Goal: Task Accomplishment & Management: Complete application form

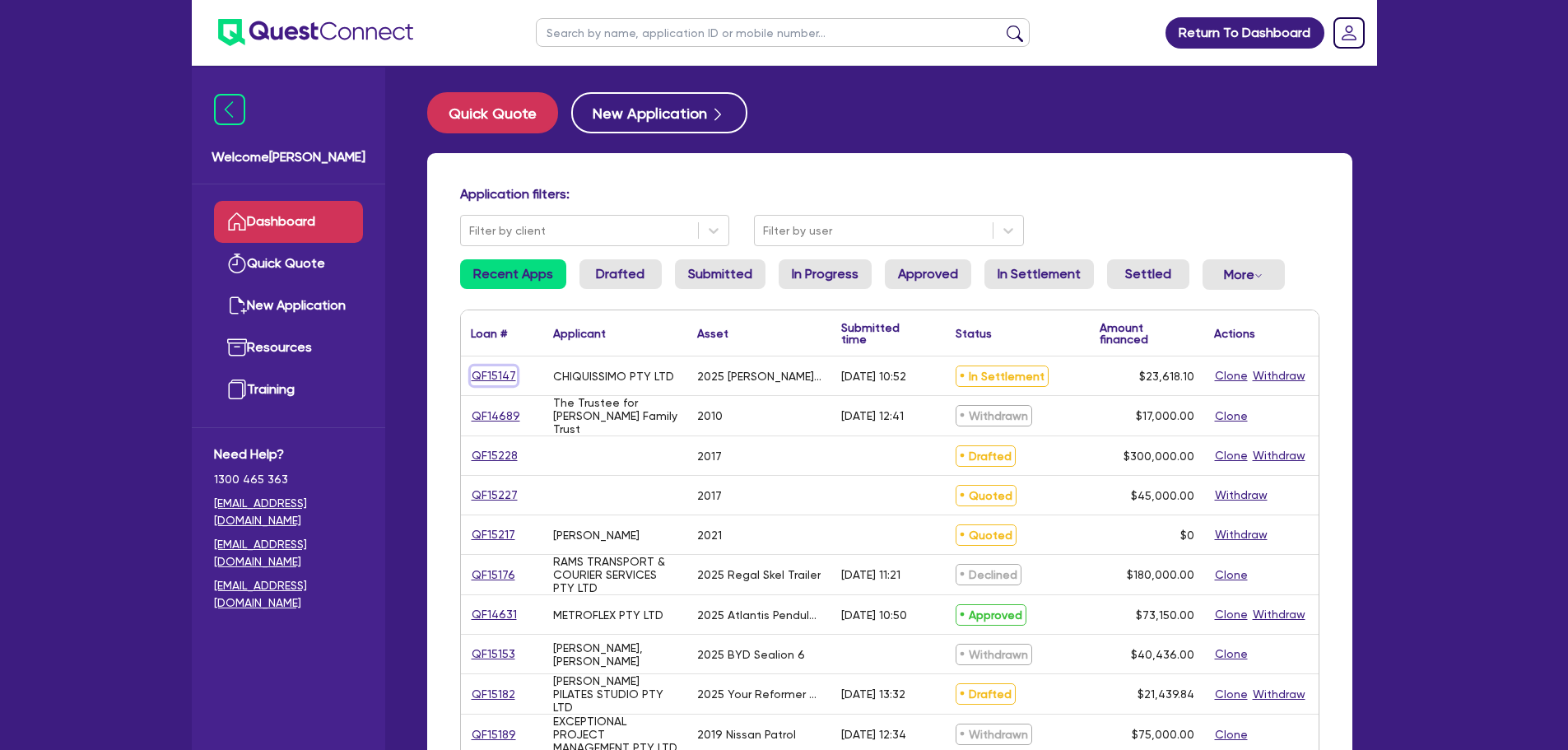
click at [501, 373] on link "QF15147" at bounding box center [494, 376] width 47 height 19
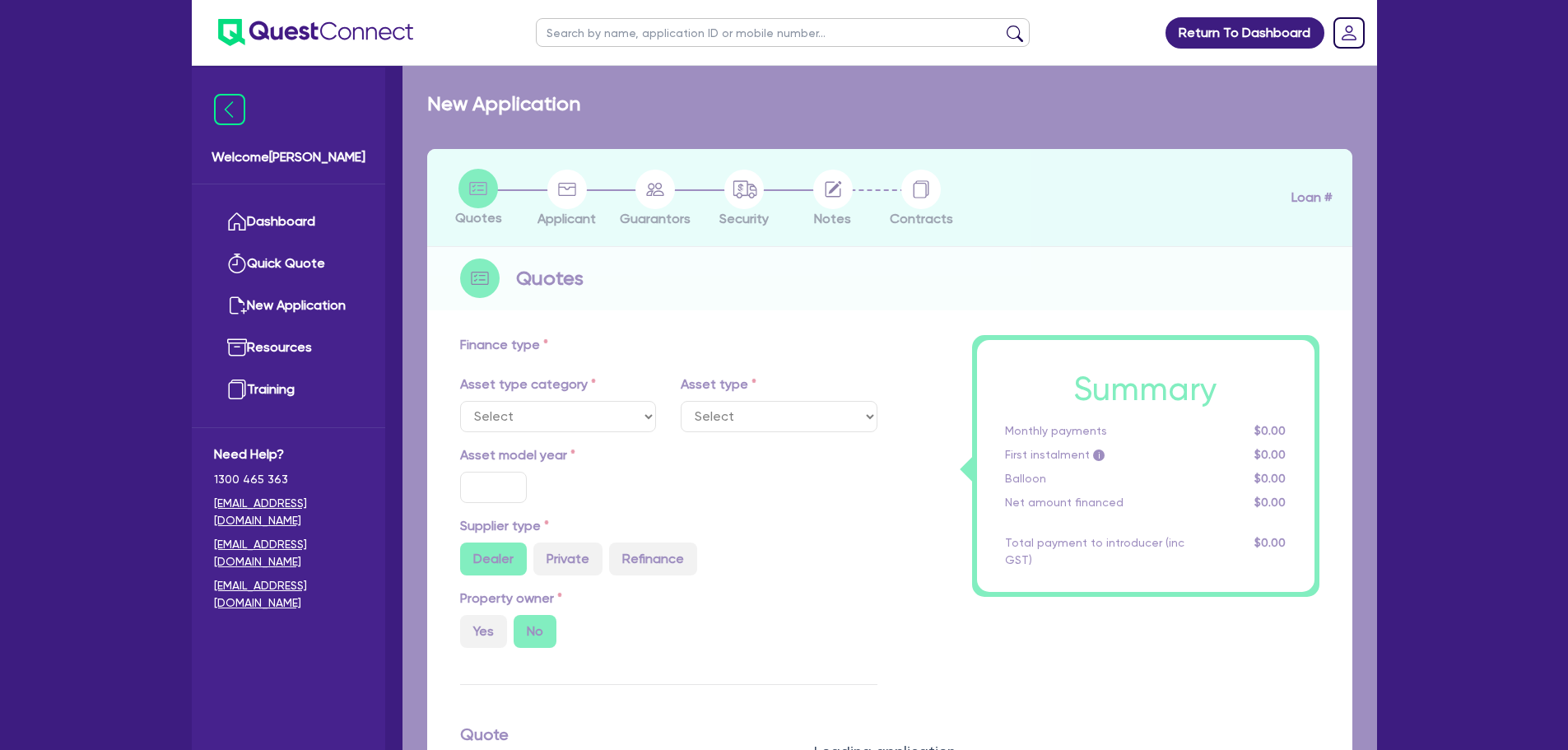
select select "TERTIARY_ASSETS"
type input "2025"
radio input "true"
type input "23,618.1"
type input "6"
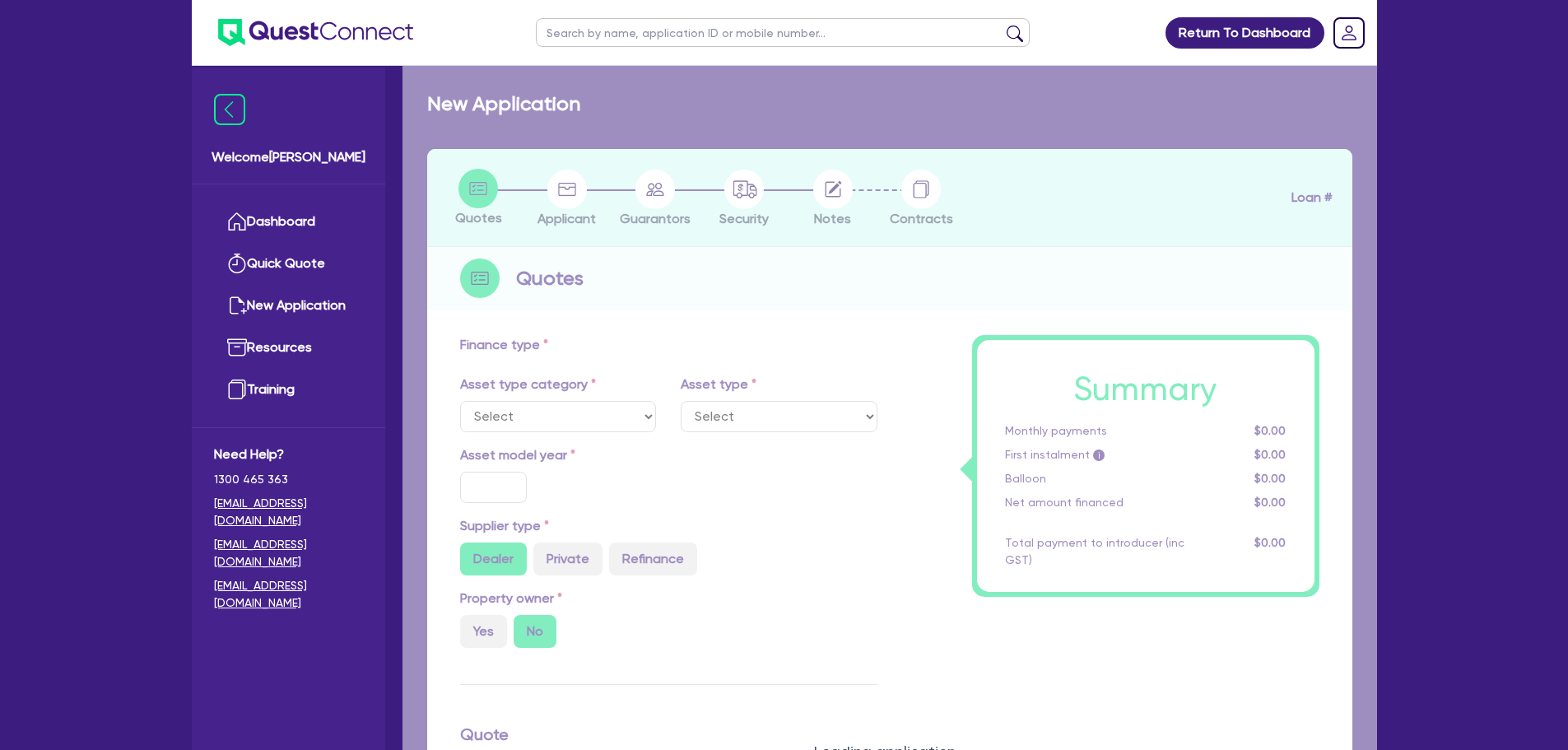
type input "1,417.09"
type input "18.95"
type input "100"
select select "BEAUTY_EQUIPMENT"
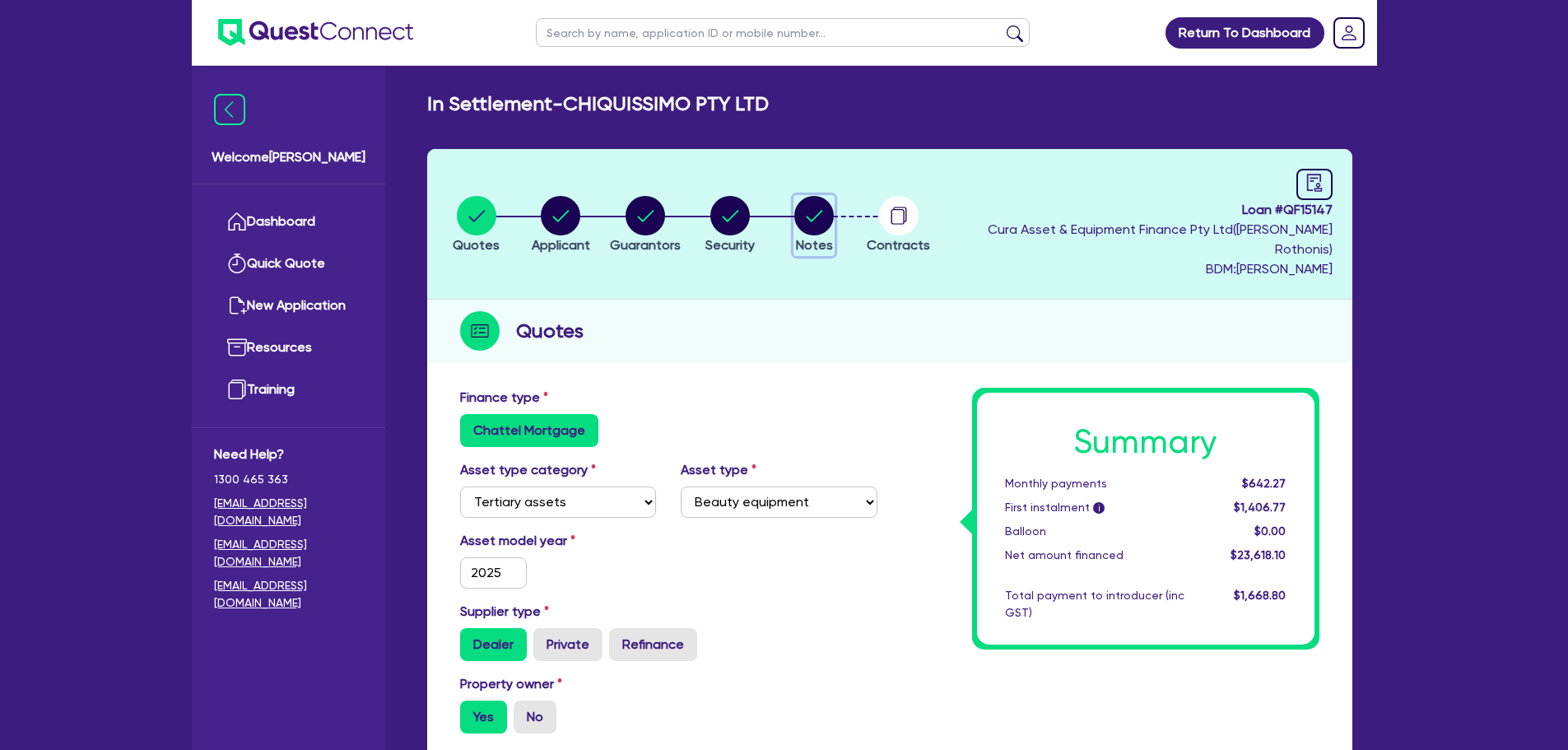
click at [834, 205] on circle "button" at bounding box center [814, 216] width 40 height 40
select select "Quest Finance - Own Book"
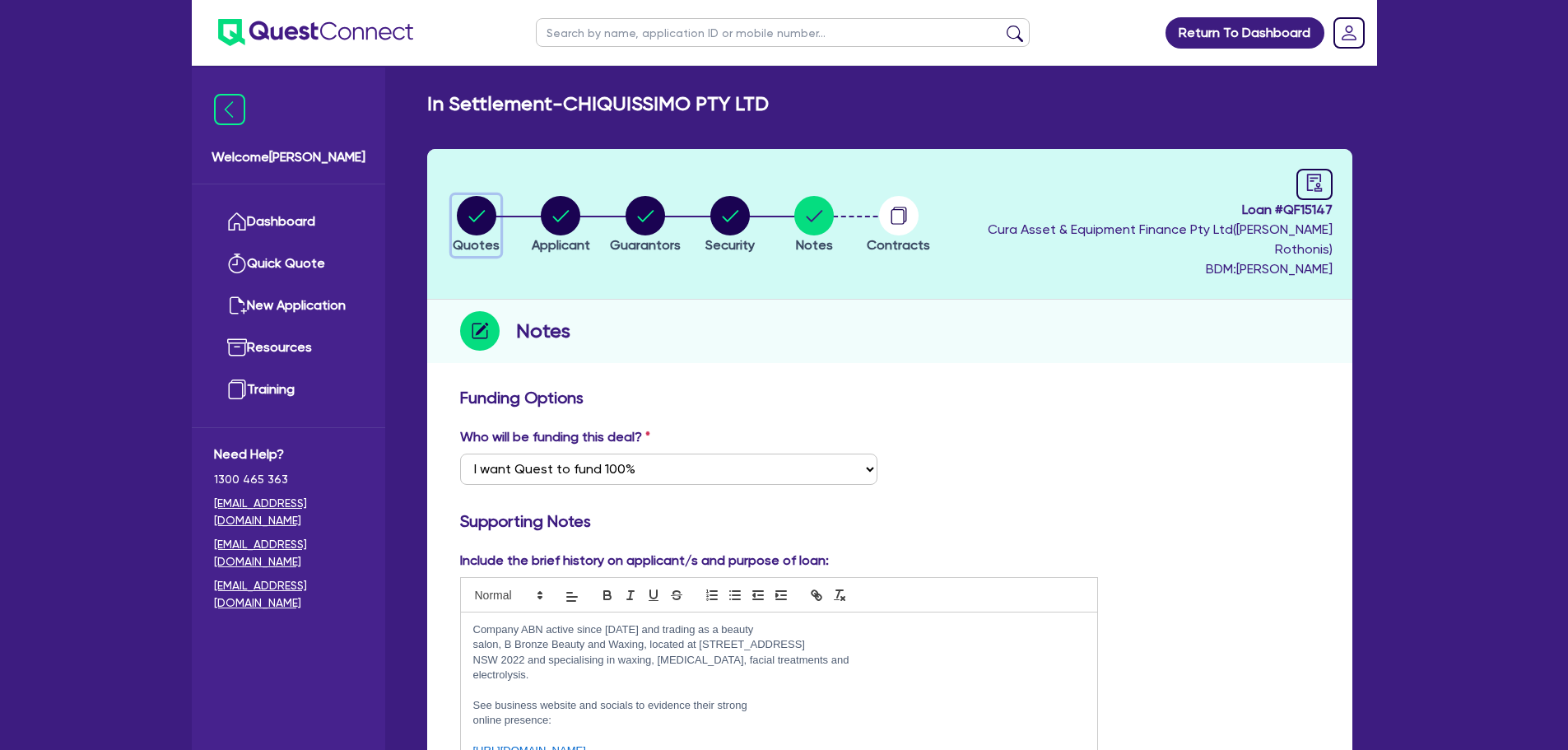
click at [479, 211] on circle "button" at bounding box center [477, 216] width 40 height 40
select select "TERTIARY_ASSETS"
select select "BEAUTY_EQUIPMENT"
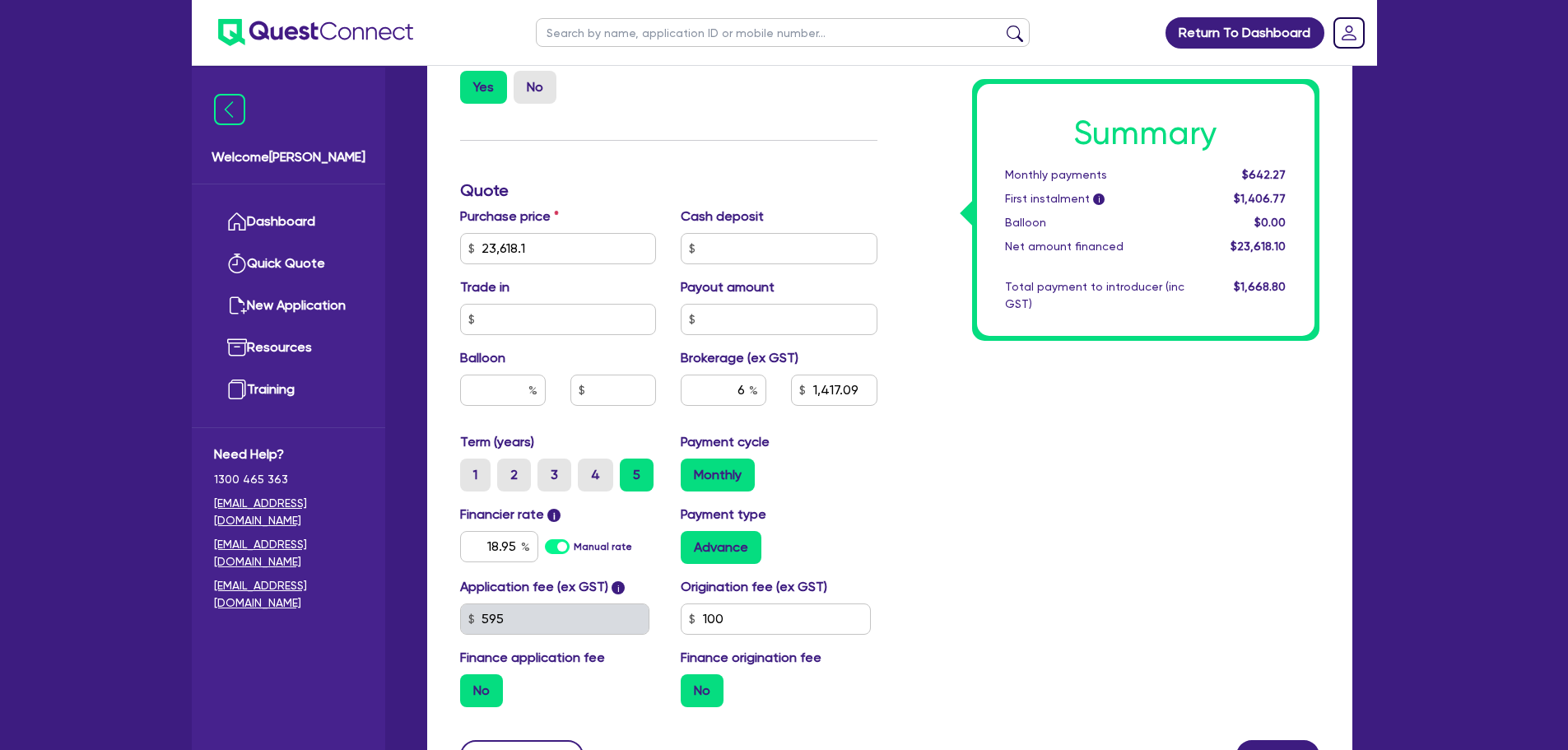
scroll to position [658, 0]
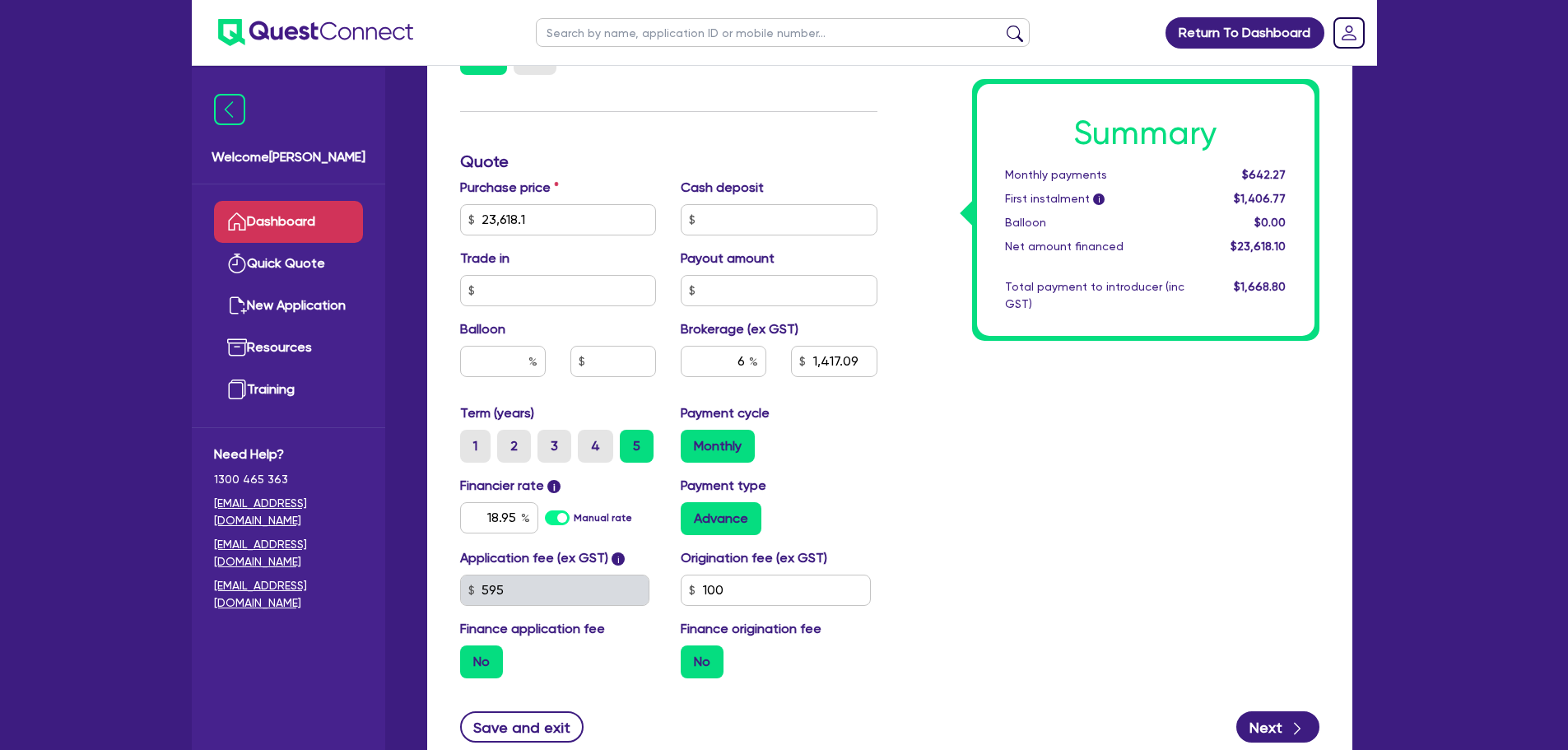
click at [274, 226] on link "Dashboard" at bounding box center [288, 222] width 149 height 42
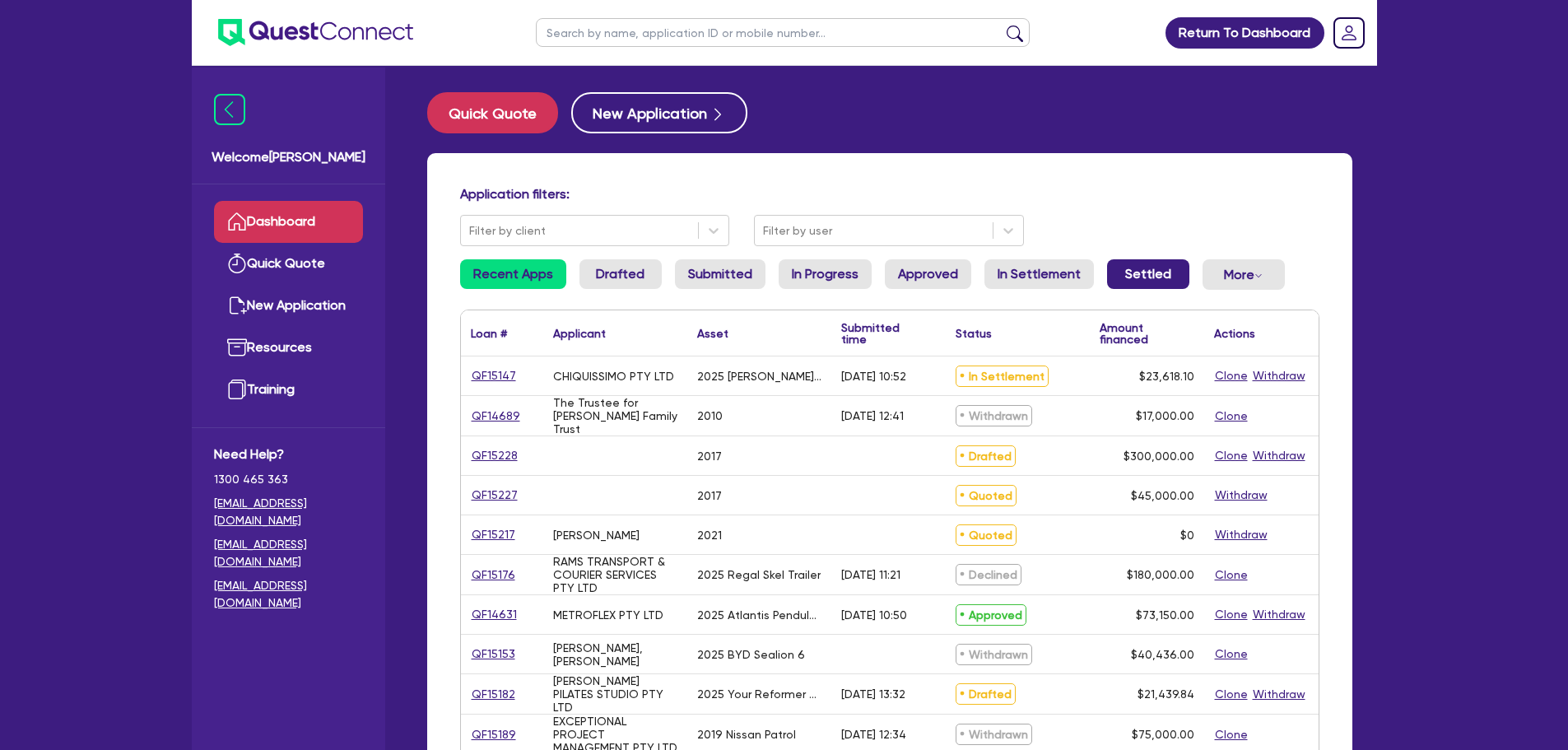
drag, startPoint x: 1141, startPoint y: 272, endPoint x: 1104, endPoint y: 304, distance: 48.9
click at [1141, 271] on link "Settled" at bounding box center [1148, 273] width 83 height 29
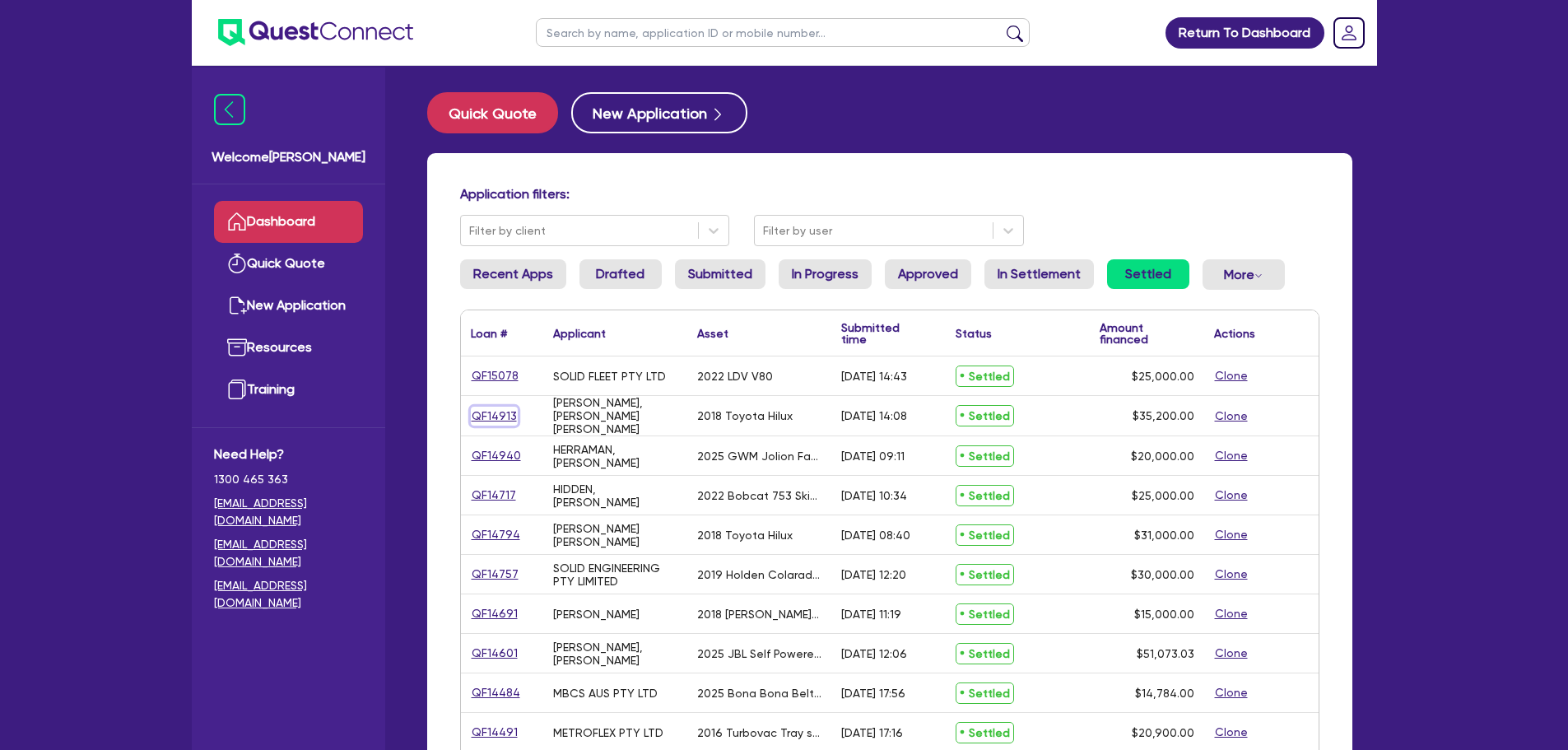
click at [497, 406] on link "QF14913" at bounding box center [494, 416] width 47 height 19
select select "CARS_AND_LIGHT_TRUCKS"
select select "VANS_AND_UTES"
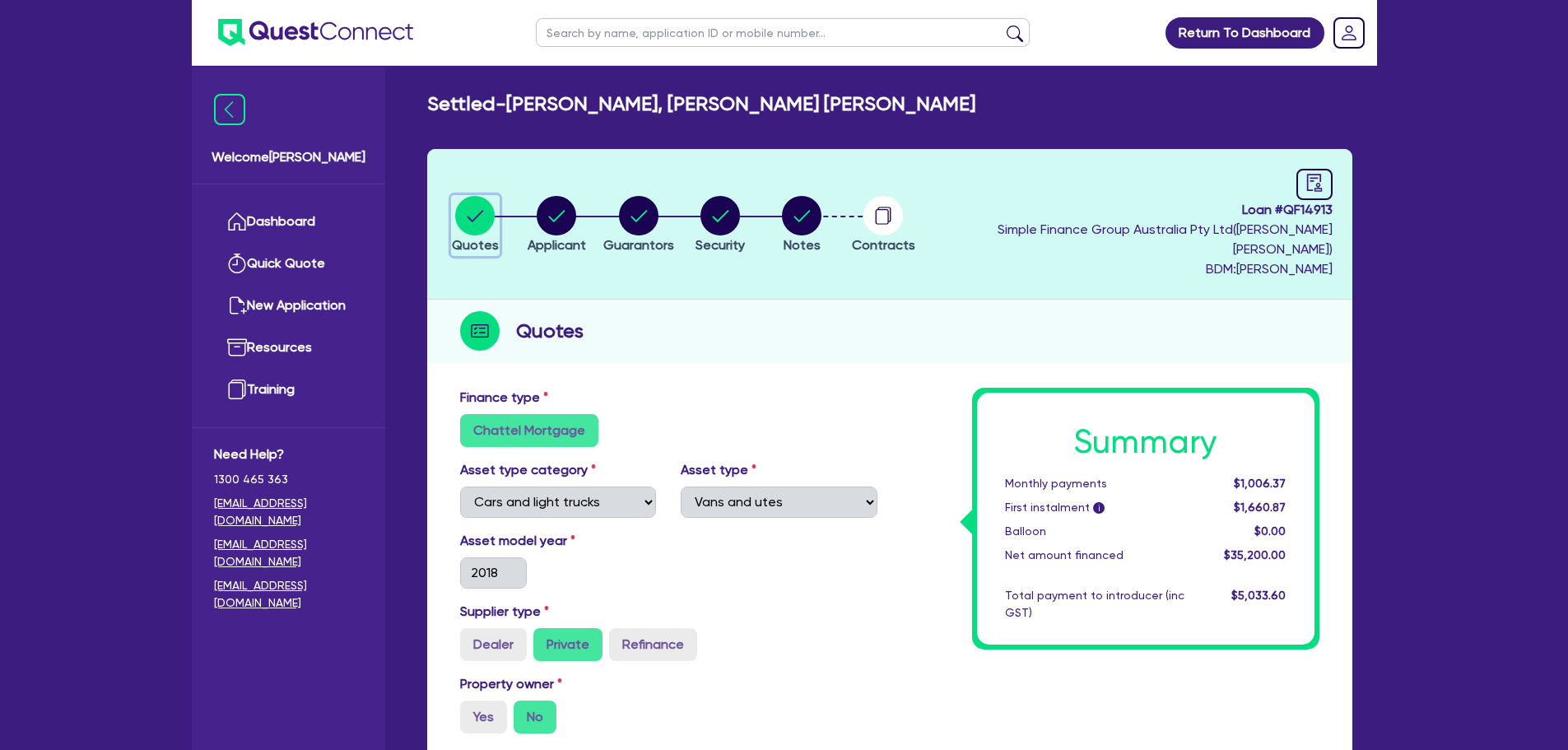
click at [495, 219] on icon "button" at bounding box center [475, 216] width 40 height 40
click at [811, 210] on icon "button" at bounding box center [802, 216] width 16 height 11
select select "Quest Finance - Own Book"
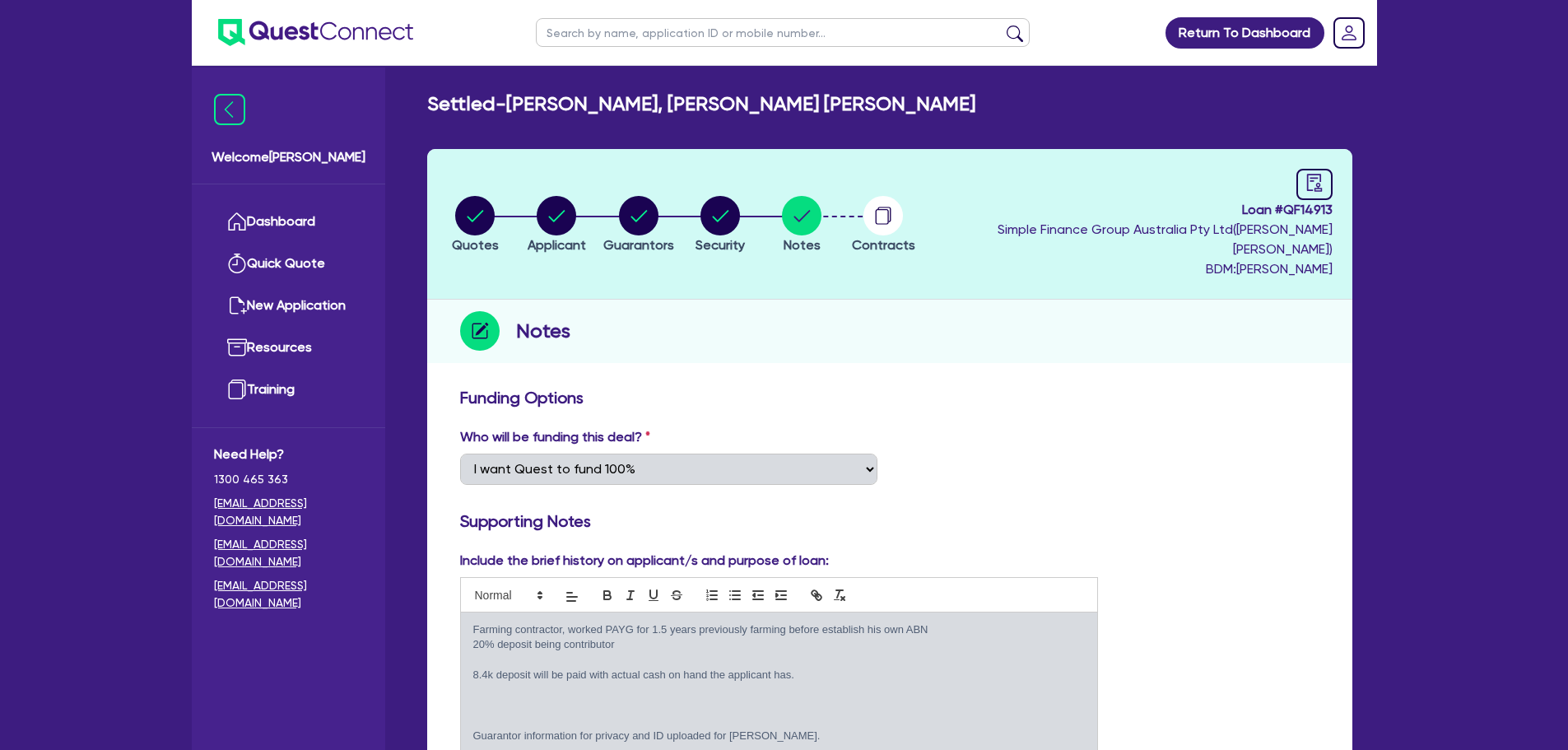
click at [924, 200] on li "Contracts" at bounding box center [884, 223] width 82 height 58
click at [903, 213] on circle "button" at bounding box center [883, 216] width 40 height 40
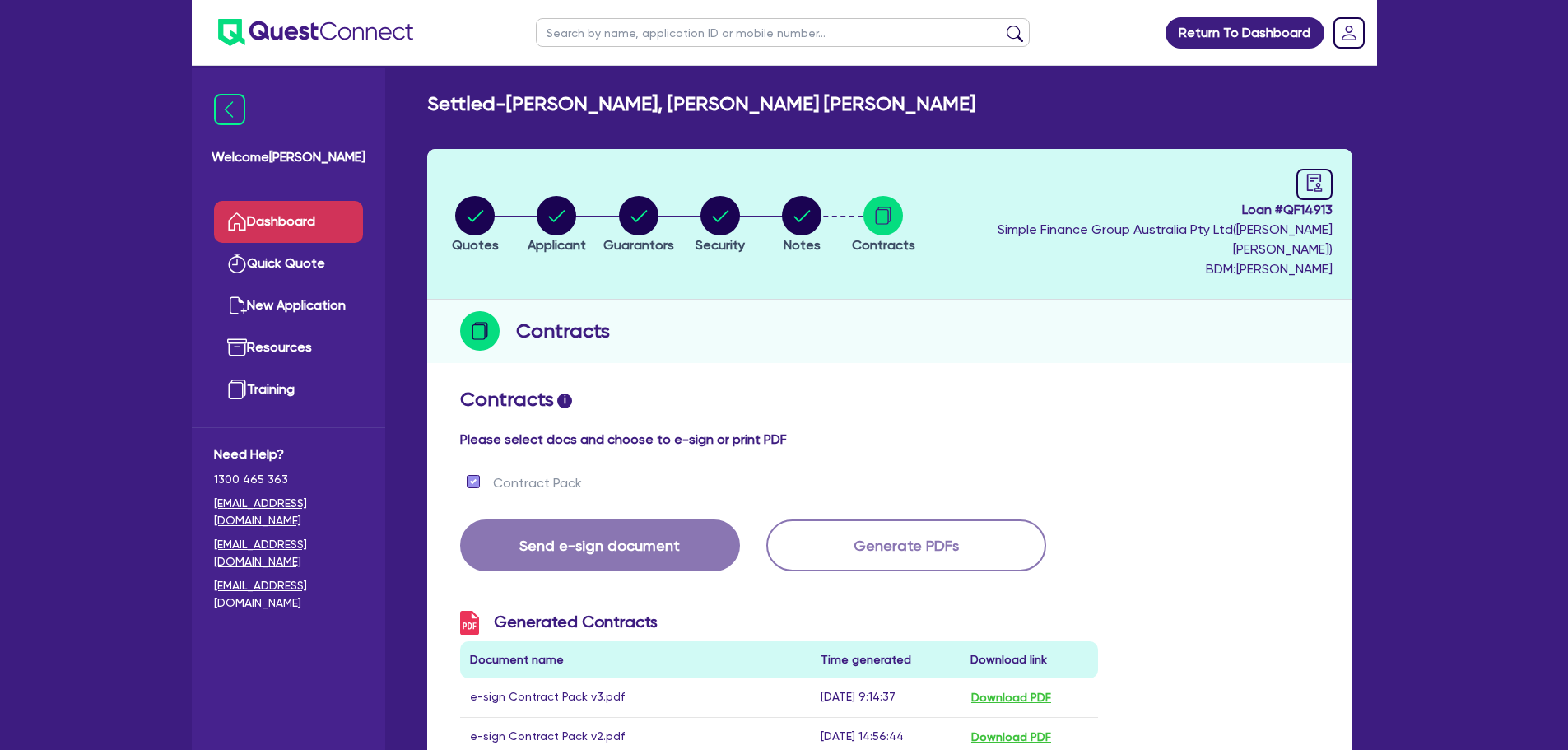
click at [306, 214] on link "Dashboard" at bounding box center [288, 222] width 149 height 42
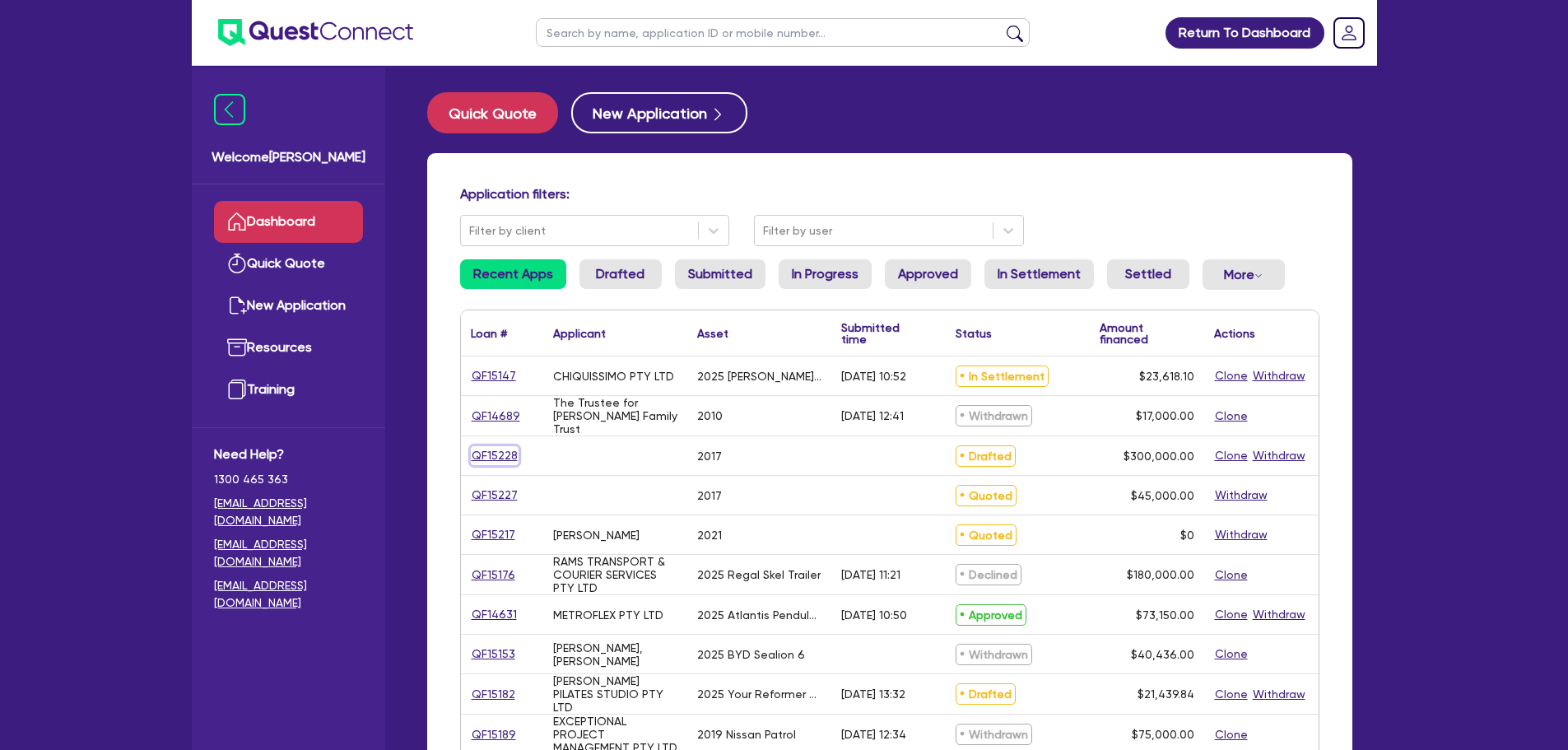
click at [513, 457] on link "QF15228" at bounding box center [495, 456] width 47 height 19
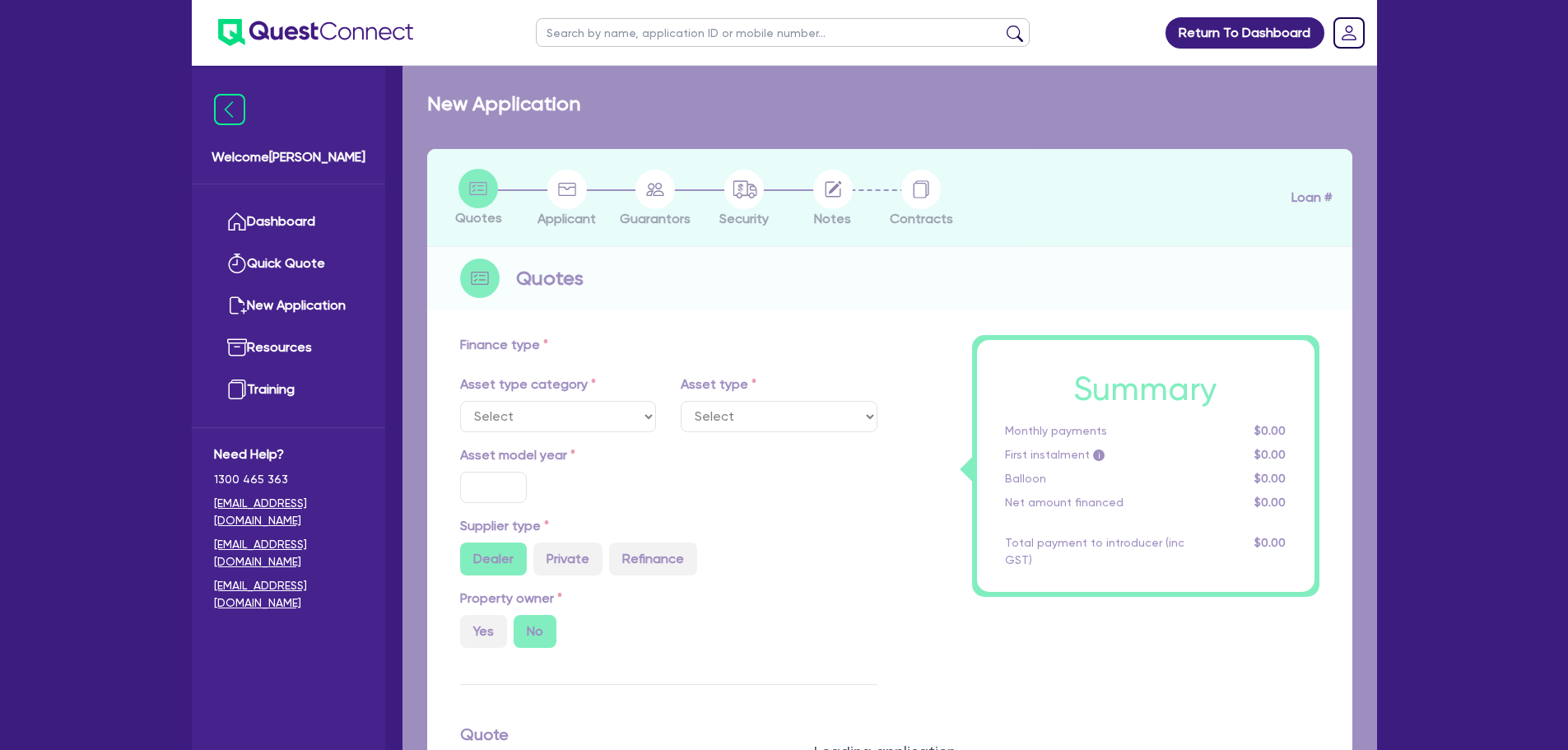
select select "PRIMARY_ASSETS"
type input "2017"
radio input "false"
radio input "true"
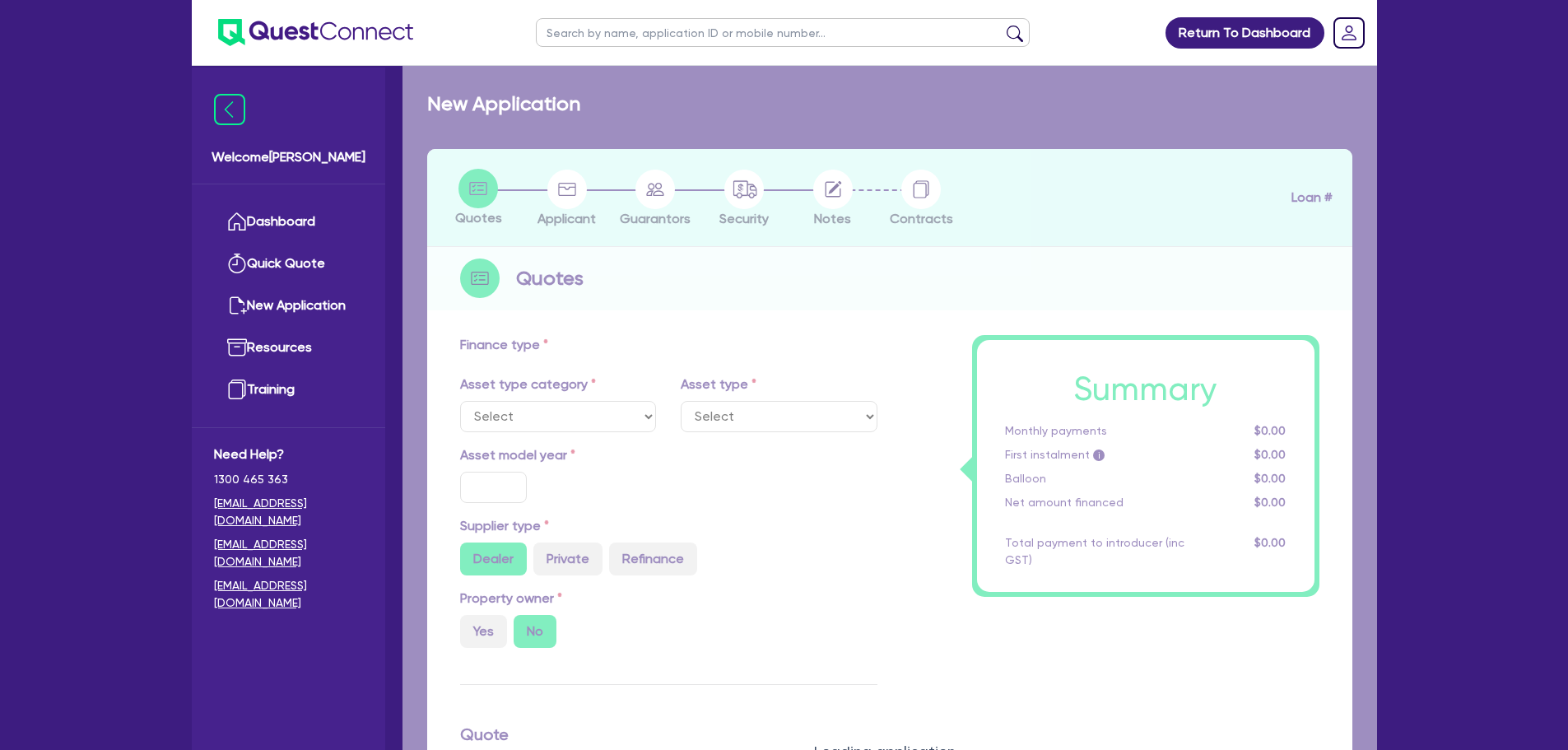
type input "300,000"
type input "30"
type input "90,000"
type input "6"
type input "18,000"
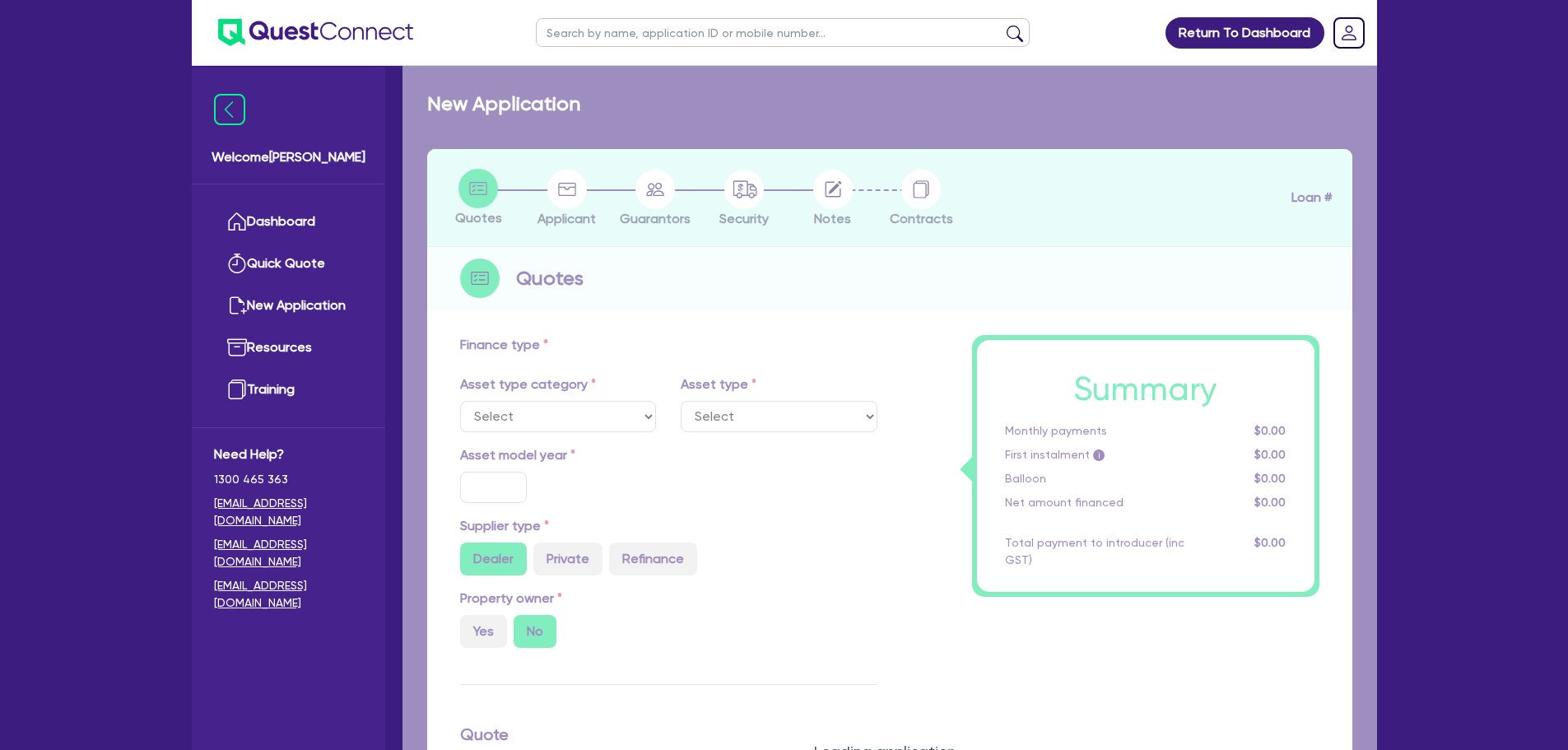
type input "20"
type input "900"
select select "HEAVY_TRUCKS"
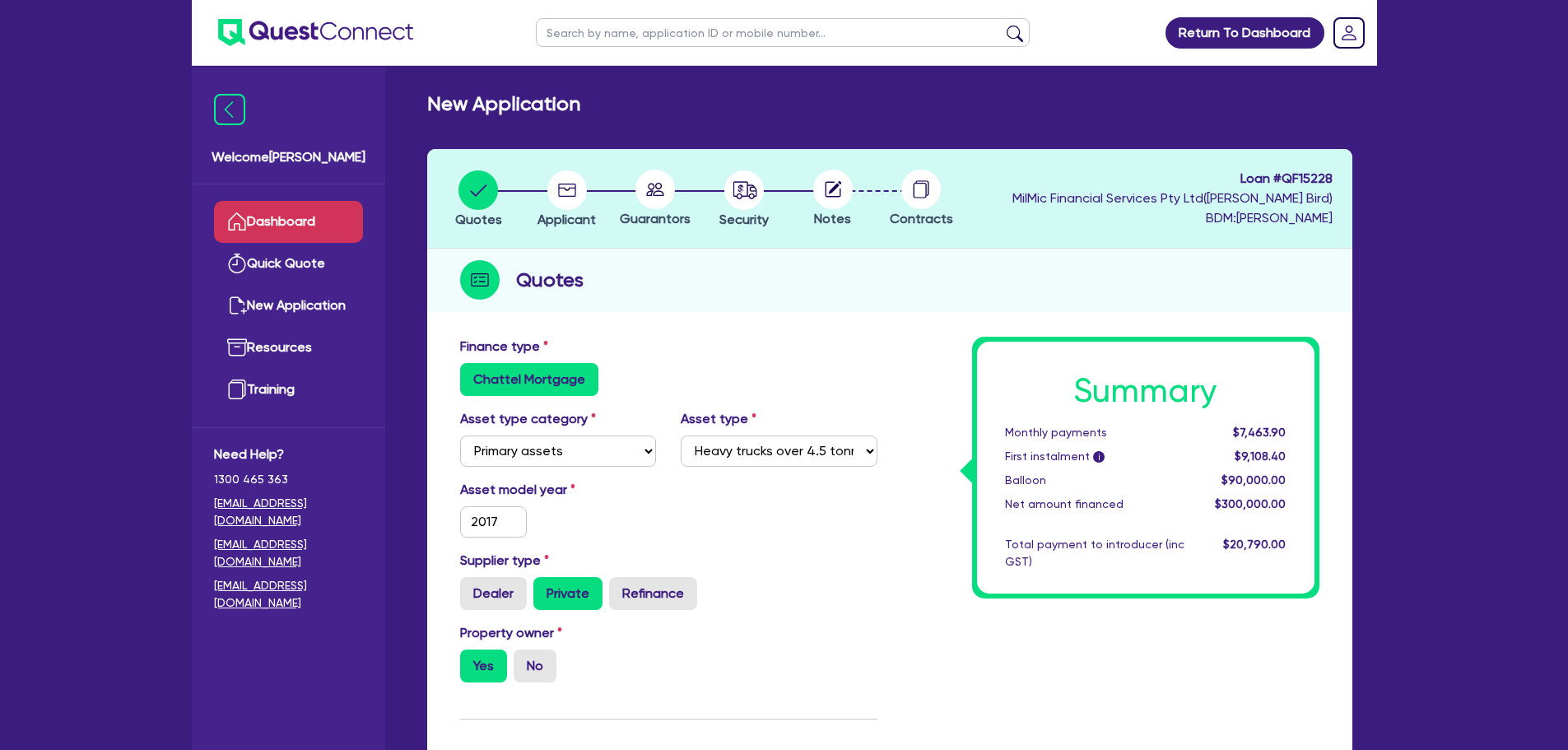
click at [291, 226] on link "Dashboard" at bounding box center [288, 222] width 149 height 42
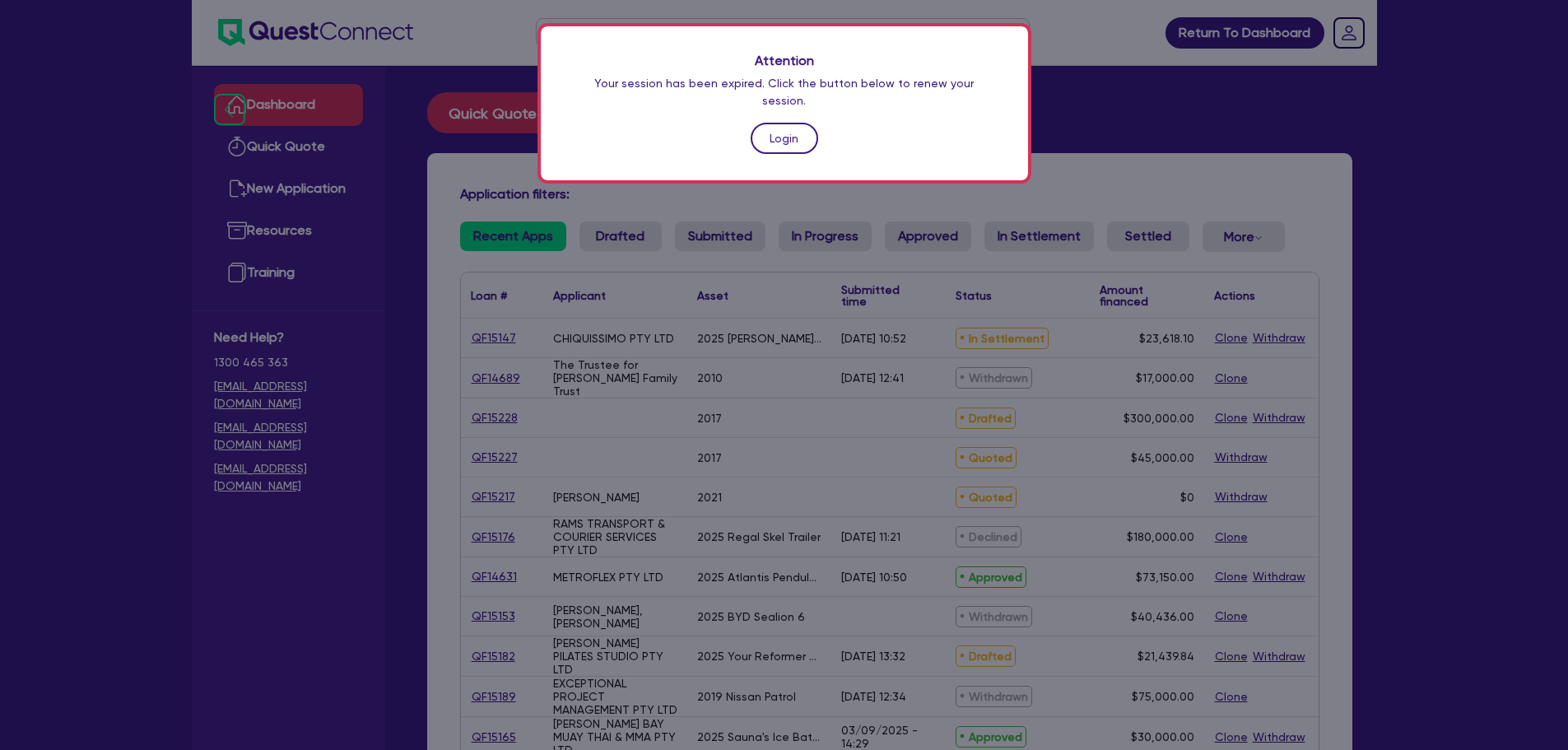
click at [773, 122] on link "Login" at bounding box center [784, 138] width 67 height 31
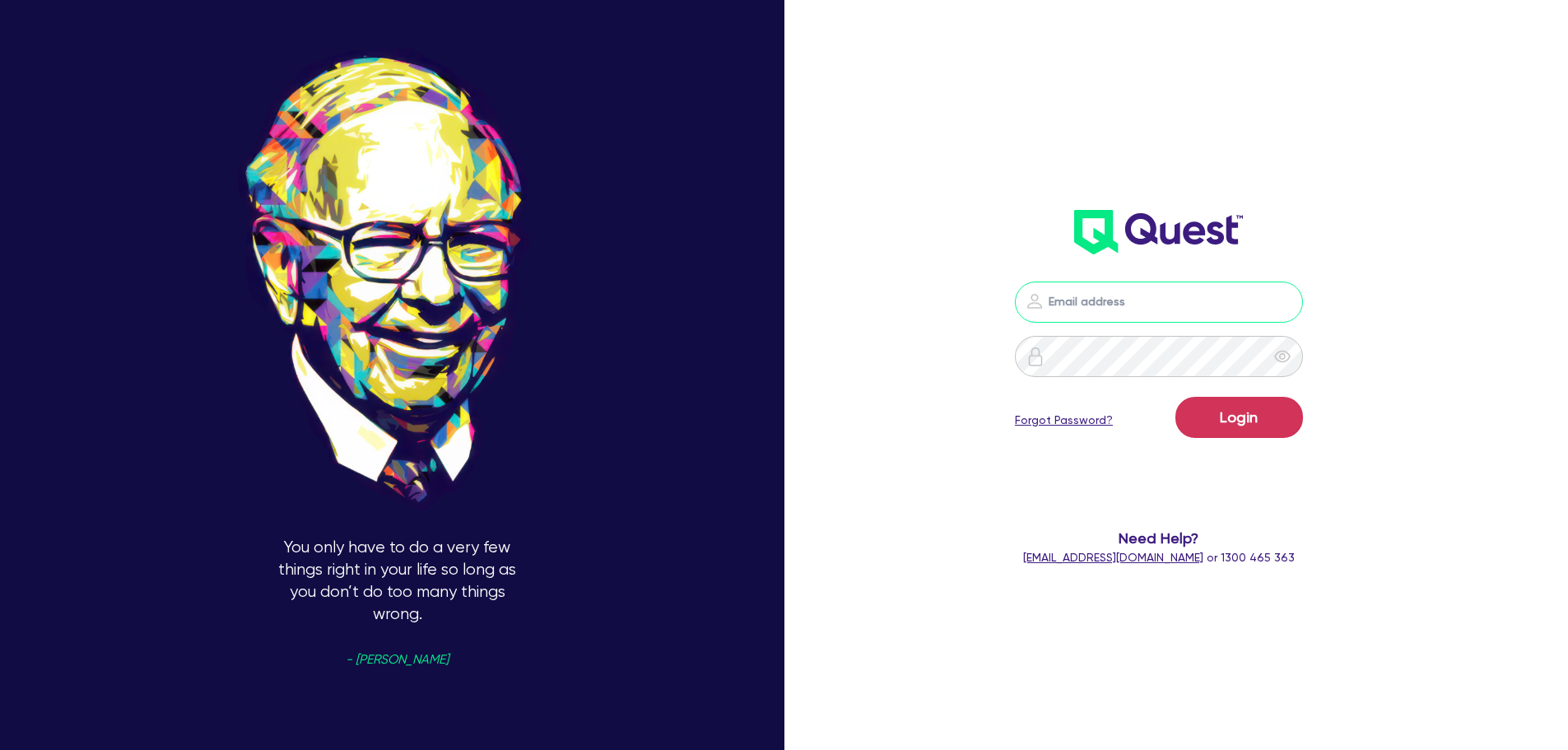
type input "[PERSON_NAME][EMAIL_ADDRESS][PERSON_NAME][DOMAIN_NAME]"
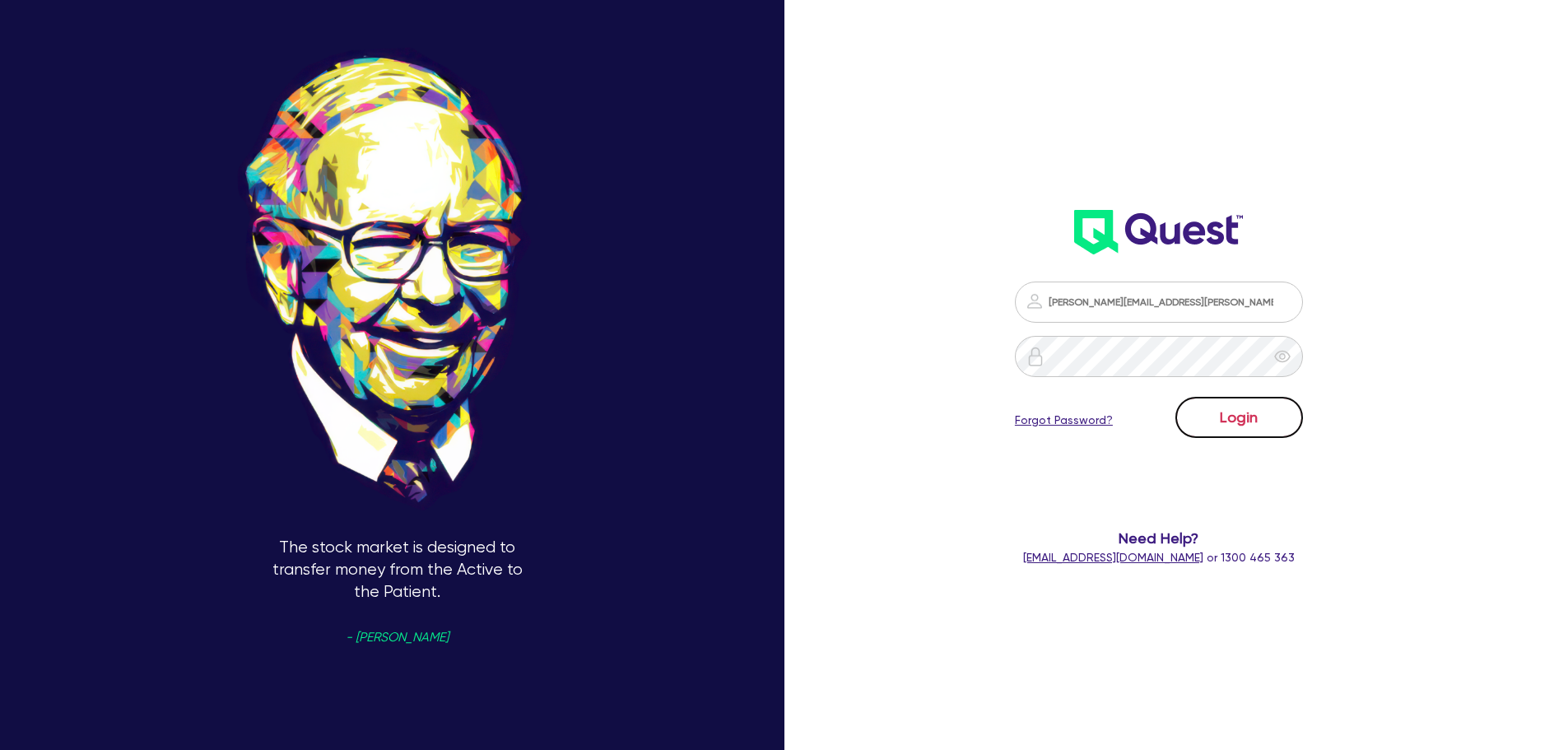
click at [1264, 410] on button "Login" at bounding box center [1239, 417] width 127 height 41
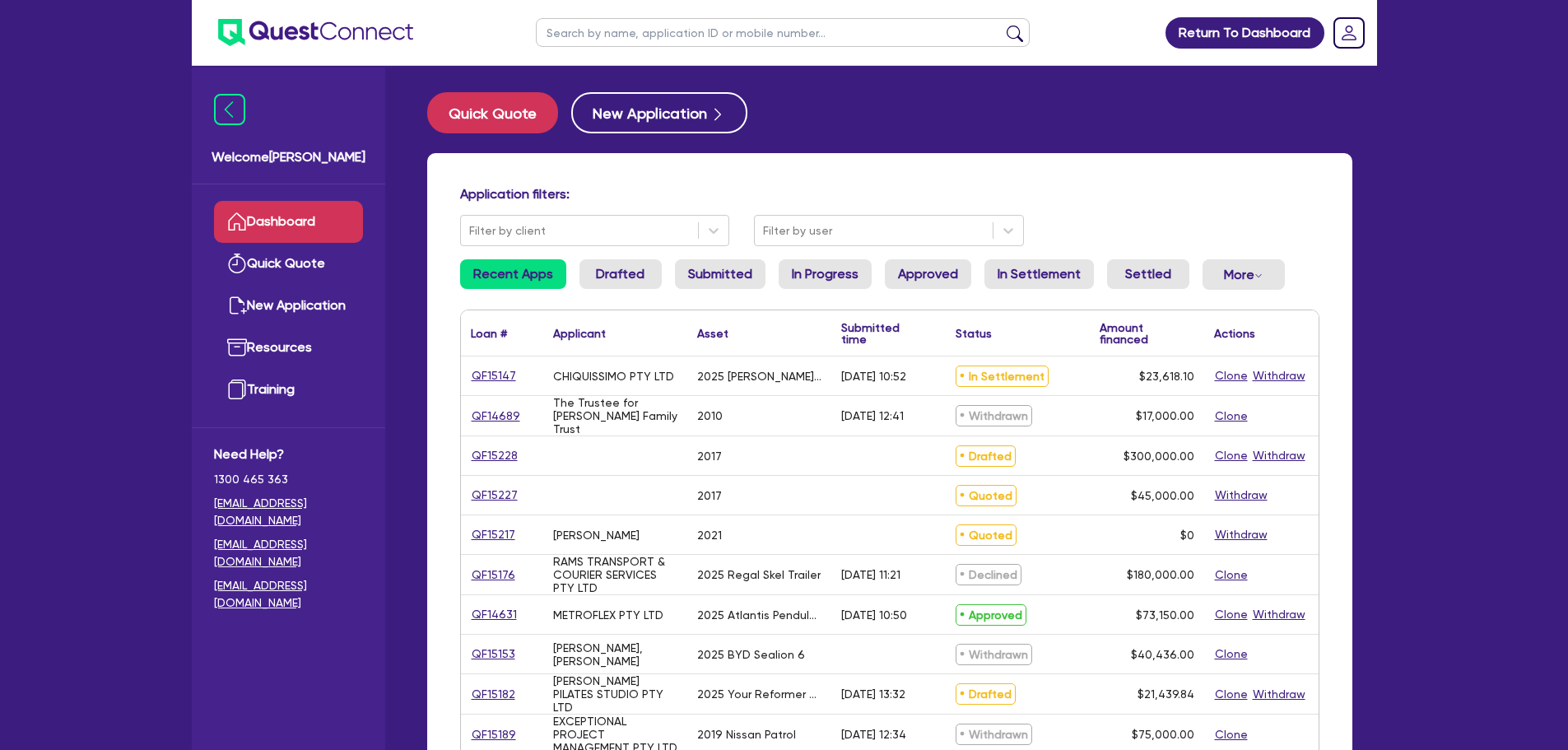
click at [468, 366] on div "QF15147" at bounding box center [501, 375] width 83 height 39
click at [472, 366] on div "QF15147" at bounding box center [501, 375] width 83 height 39
click at [486, 374] on link "QF15147" at bounding box center [494, 376] width 47 height 19
select select "TERTIARY_ASSETS"
select select "BEAUTY_EQUIPMENT"
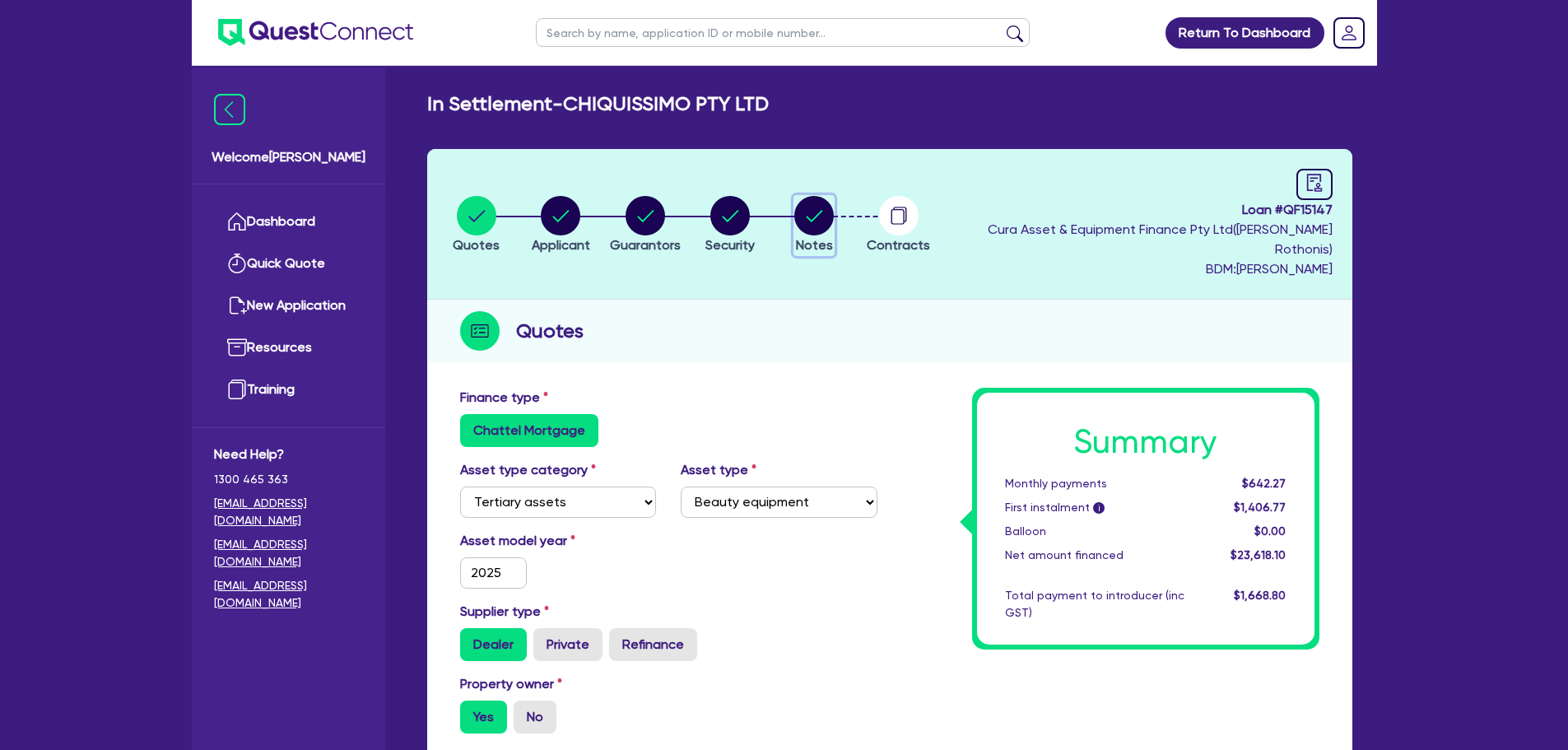
click at [834, 216] on circle "button" at bounding box center [814, 216] width 40 height 40
select select "Quest Finance - Own Book"
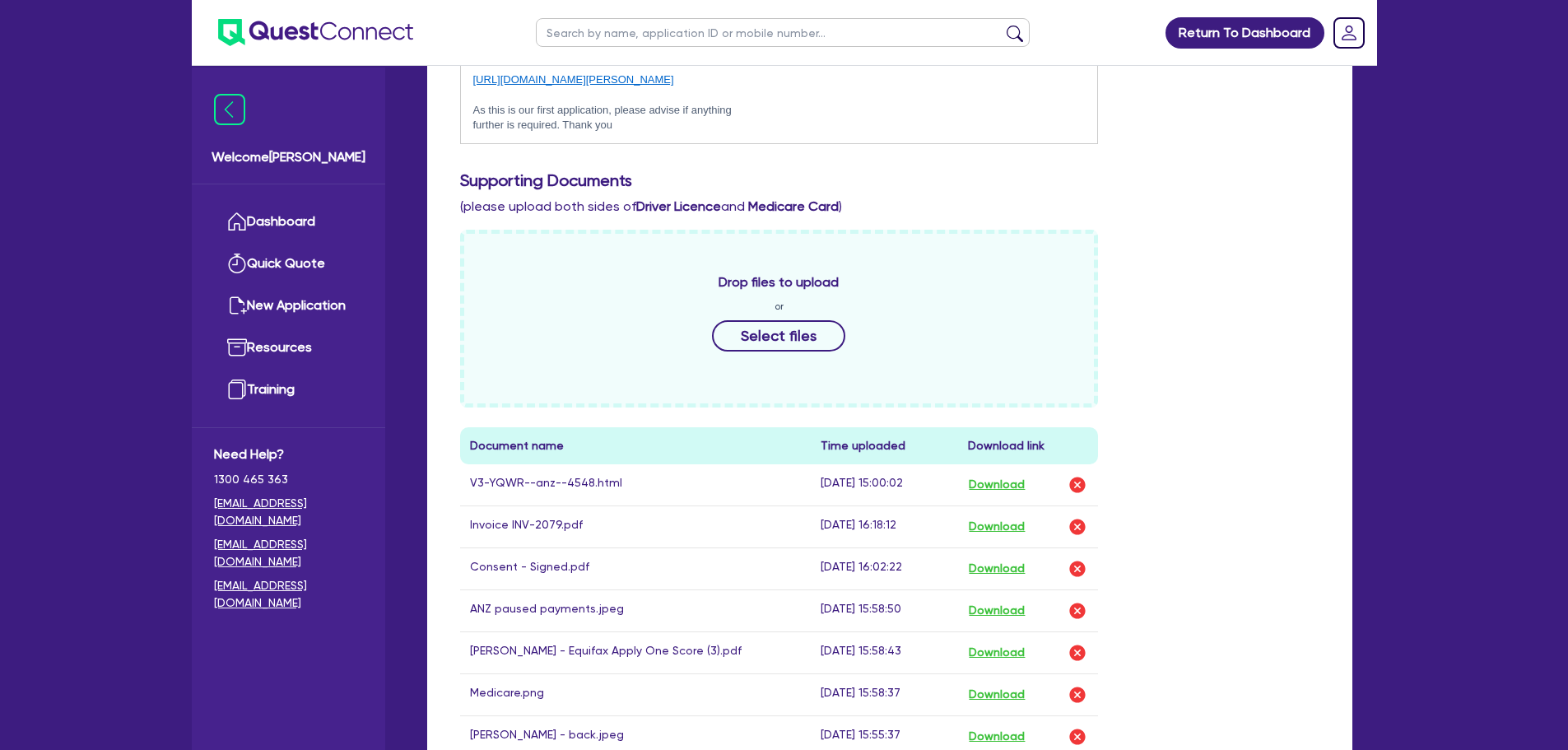
scroll to position [741, 0]
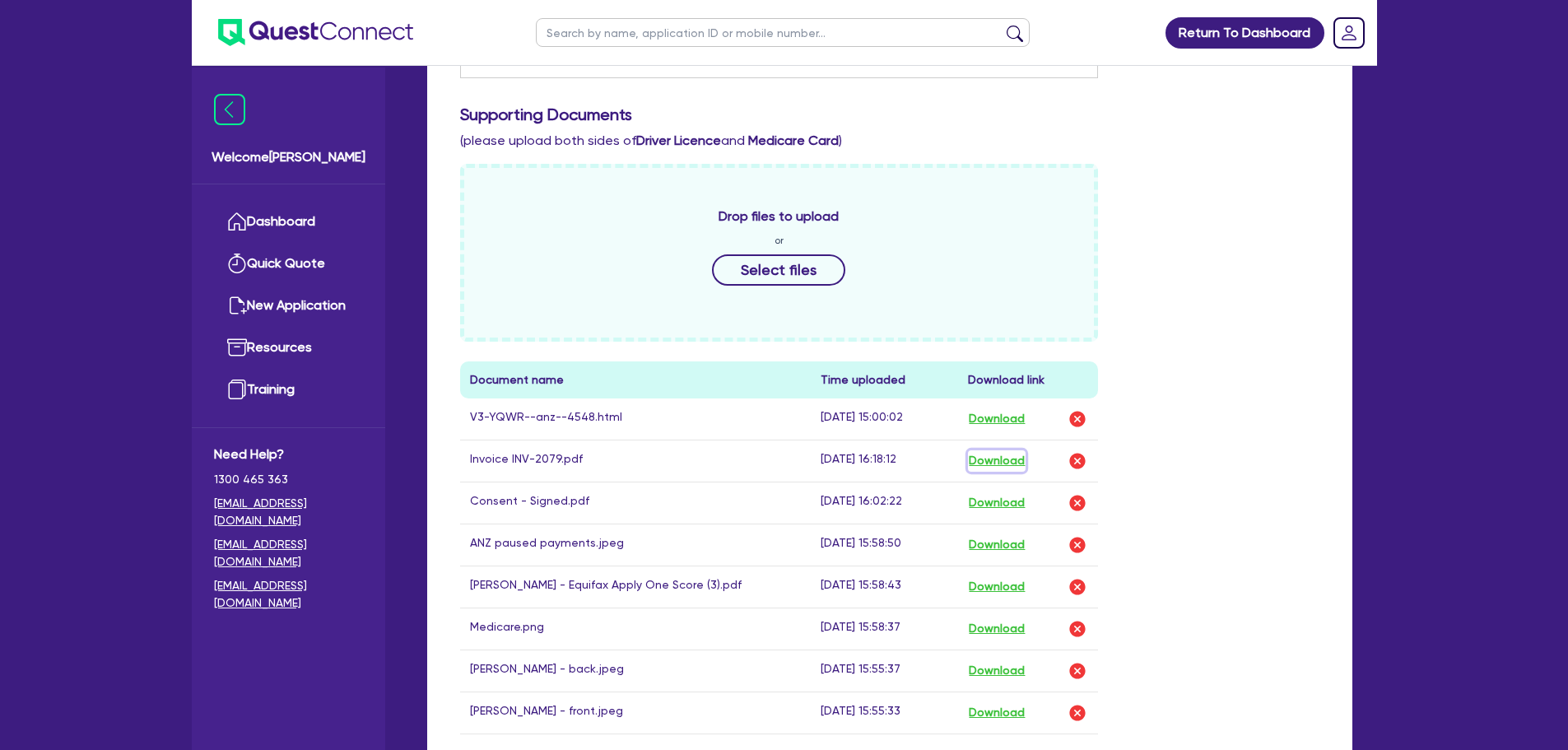
click at [1016, 450] on button "Download" at bounding box center [996, 460] width 58 height 22
click at [1457, 253] on div "Return To Dashboard Edit Profile Logout Welcome [PERSON_NAME] Dashboard Quick Q…" at bounding box center [784, 210] width 1568 height 1902
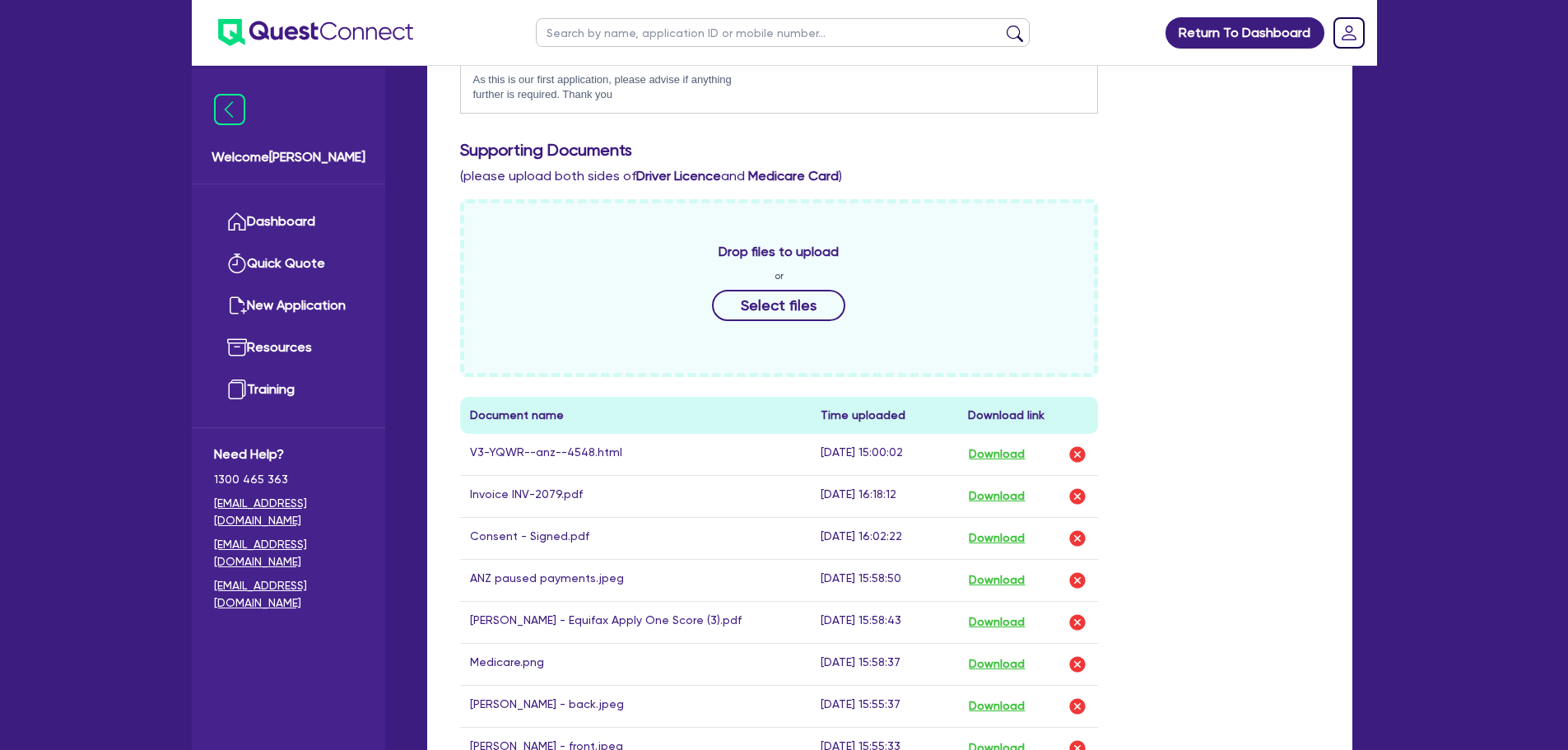
scroll to position [823, 0]
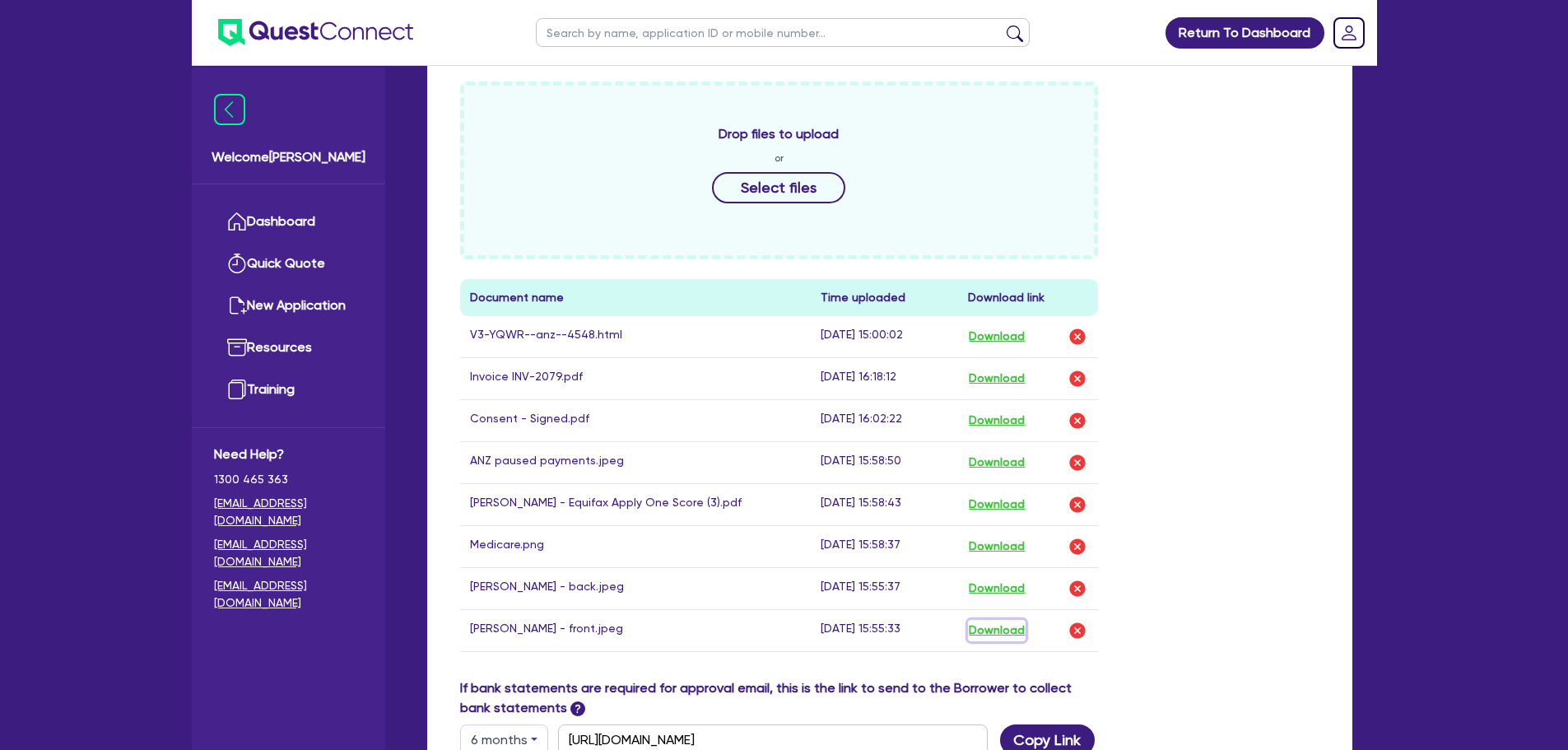
click at [995, 620] on button "Download" at bounding box center [996, 630] width 58 height 22
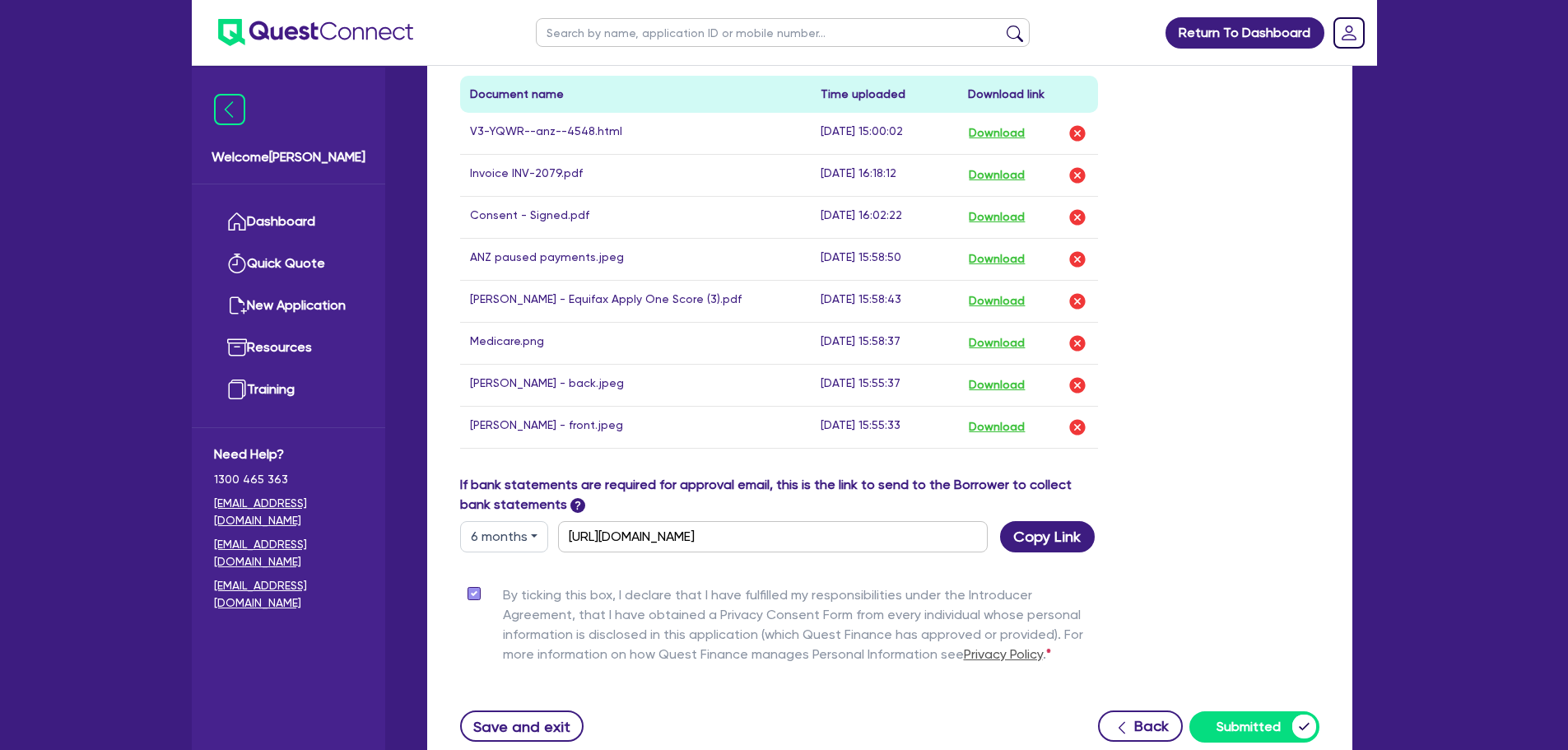
scroll to position [987, 0]
